Goal: Task Accomplishment & Management: Manage account settings

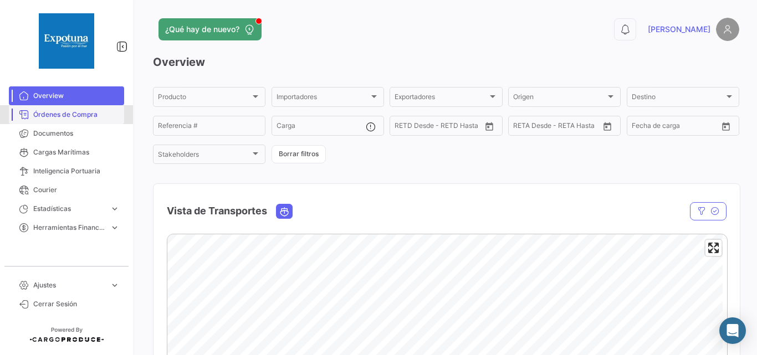
click at [79, 114] on span "Órdenes de Compra" at bounding box center [76, 115] width 86 height 10
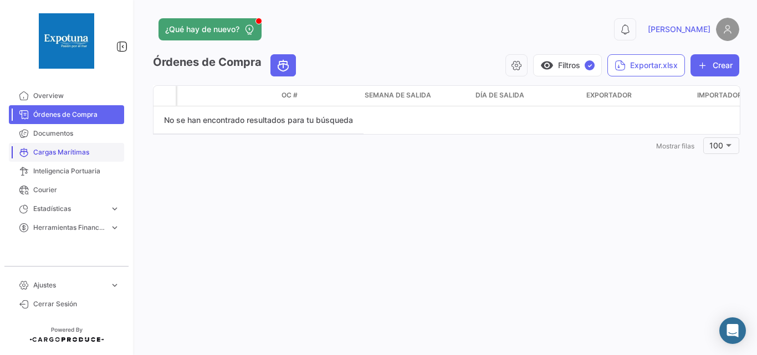
click at [50, 152] on span "Cargas Marítimas" at bounding box center [76, 152] width 86 height 10
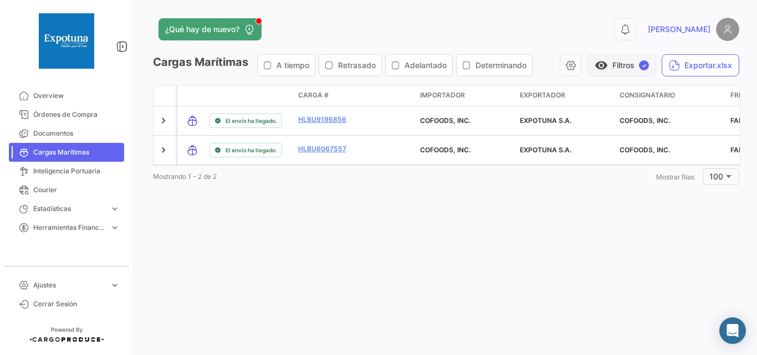
click at [642, 71] on button "visibility Filtros ✓" at bounding box center [621, 65] width 69 height 22
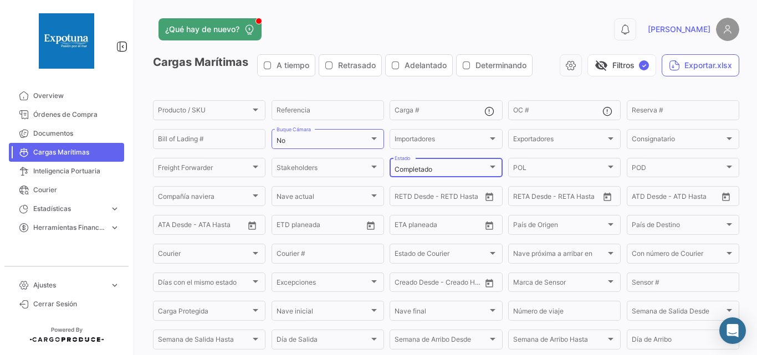
click at [472, 172] on div "Completado" at bounding box center [440, 170] width 93 height 8
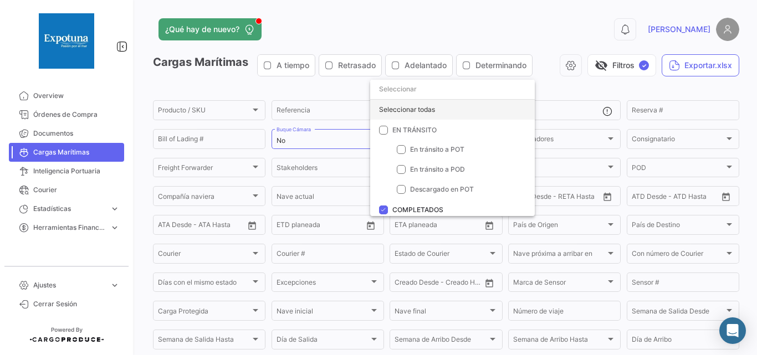
click at [414, 114] on div "Seleccionar todas" at bounding box center [452, 110] width 165 height 20
checkbox input "true"
click at [619, 70] on div at bounding box center [378, 177] width 757 height 355
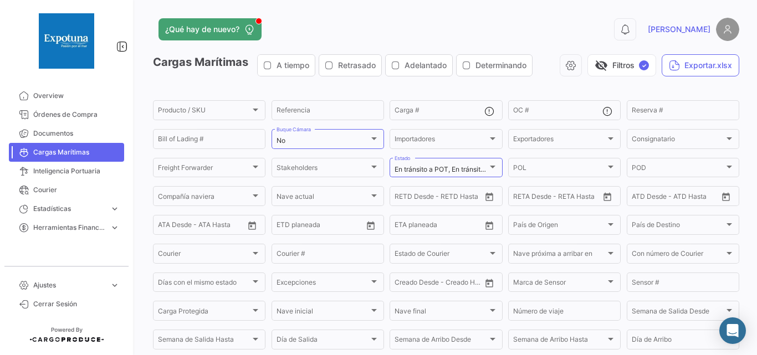
click at [619, 70] on button "visibility_off Filtros ✓" at bounding box center [621, 65] width 69 height 22
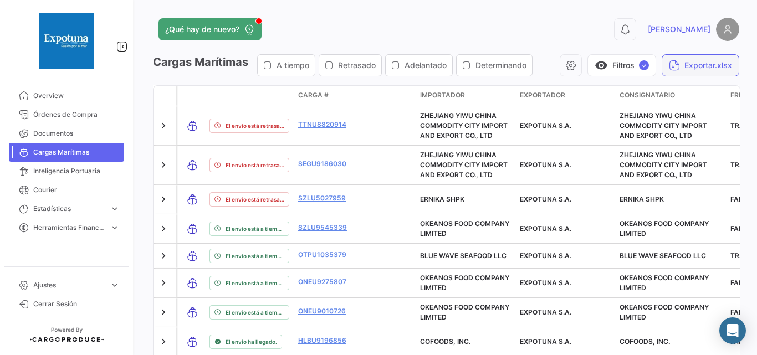
click at [681, 60] on button "Exportar.xlsx" at bounding box center [700, 65] width 78 height 22
click at [45, 287] on span "Ajustes" at bounding box center [69, 285] width 72 height 10
click at [44, 262] on span "Usuarios" at bounding box center [43, 262] width 28 height 10
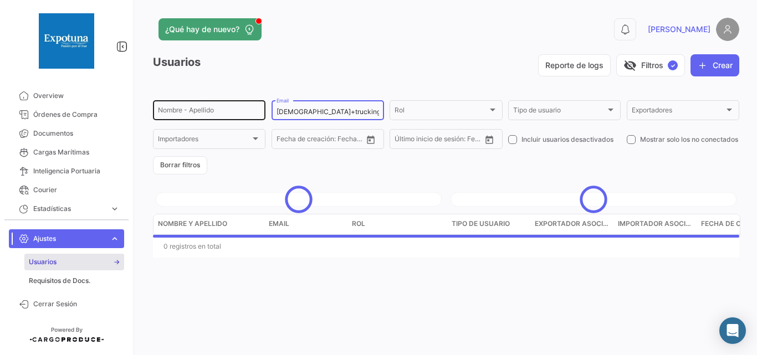
drag, startPoint x: 338, startPoint y: 112, endPoint x: 240, endPoint y: 116, distance: 98.1
click at [0, 0] on div "Nombre - Apellido [PERSON_NAME]+trucking Email Rol Rol Tipo de usuario Tipo de …" at bounding box center [0, 0] width 0 height 0
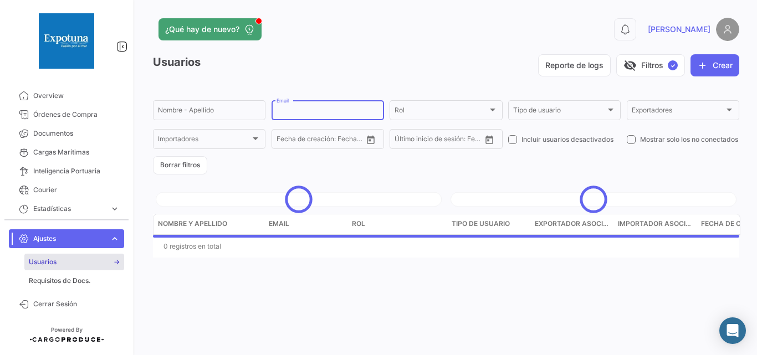
click at [374, 49] on app-header "¿Qué hay de nuevo? 0 [PERSON_NAME]" at bounding box center [446, 36] width 586 height 37
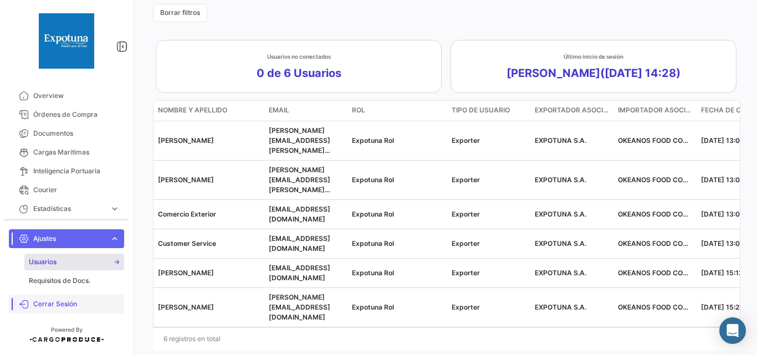
click at [56, 304] on span "Cerrar Sesión" at bounding box center [76, 304] width 86 height 10
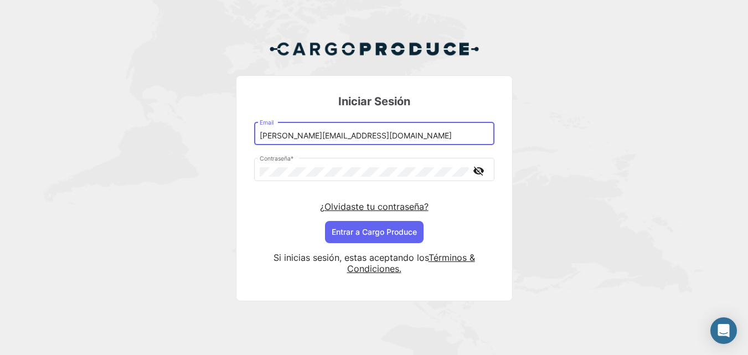
drag, startPoint x: 295, startPoint y: 133, endPoint x: 301, endPoint y: 133, distance: 6.6
click at [301, 133] on input "[PERSON_NAME][EMAIL_ADDRESS][DOMAIN_NAME]" at bounding box center [374, 135] width 229 height 9
drag, startPoint x: 316, startPoint y: 138, endPoint x: 226, endPoint y: 134, distance: 90.4
click at [226, 134] on div "Iniciar Sesión [PERSON_NAME][EMAIL_ADDRESS][DOMAIN_NAME] Email Contraseña * vis…" at bounding box center [374, 175] width 748 height 350
type input "[PERSON_NAME][EMAIL_ADDRESS][DOMAIN_NAME]"
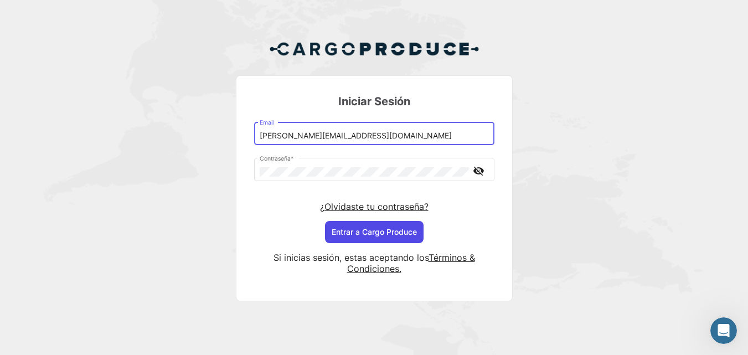
click at [370, 232] on button "Entrar a Cargo Produce" at bounding box center [374, 232] width 99 height 22
